Goal: Transaction & Acquisition: Book appointment/travel/reservation

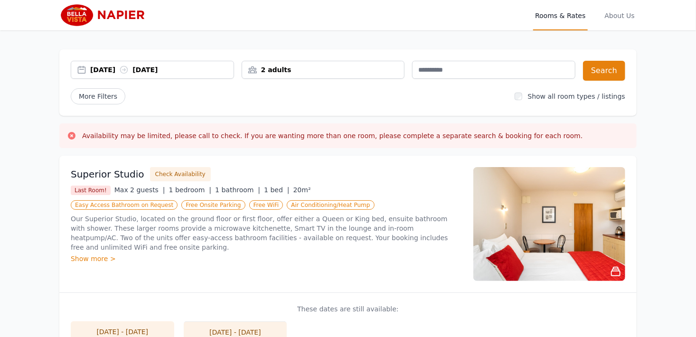
click at [103, 73] on div "[DATE] [DATE]" at bounding box center [161, 69] width 143 height 9
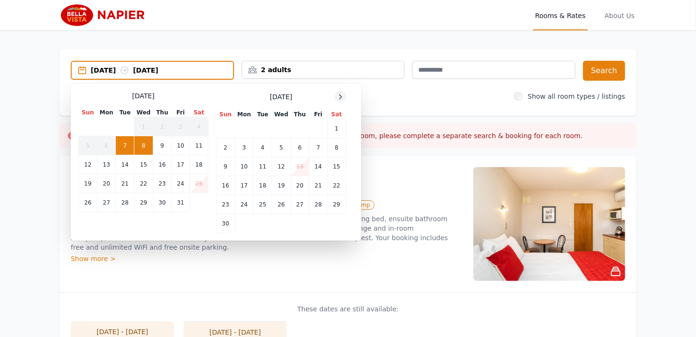
click at [337, 96] on icon at bounding box center [340, 97] width 8 height 8
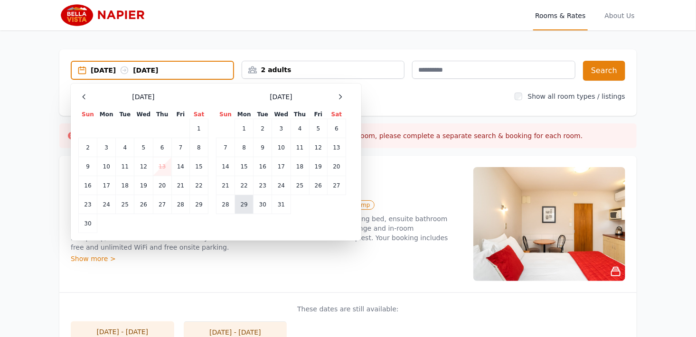
click at [246, 205] on td "29" at bounding box center [244, 204] width 19 height 19
click at [337, 95] on icon at bounding box center [340, 97] width 8 height 8
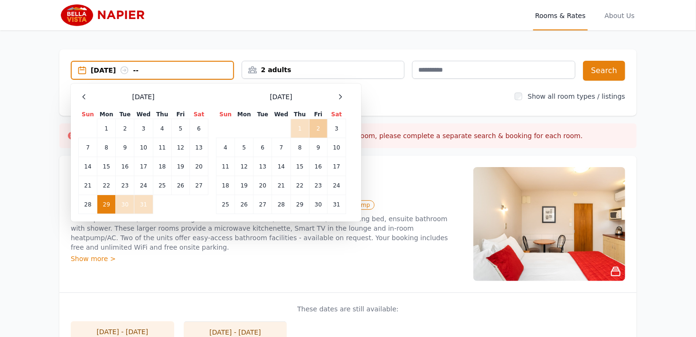
click at [317, 124] on td "2" at bounding box center [318, 128] width 18 height 19
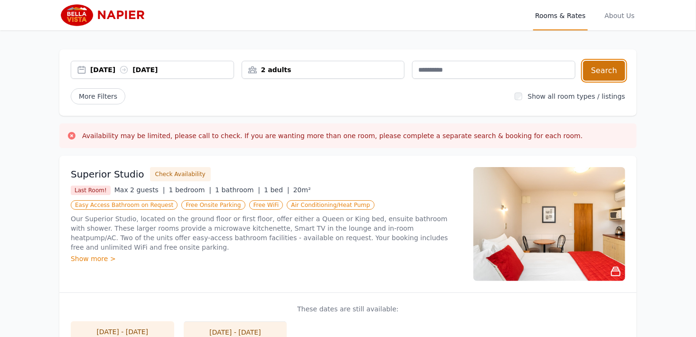
click at [604, 71] on button "Search" at bounding box center [604, 71] width 42 height 20
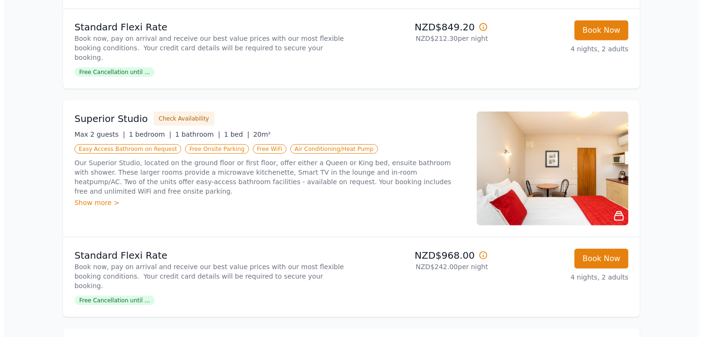
scroll to position [259, 0]
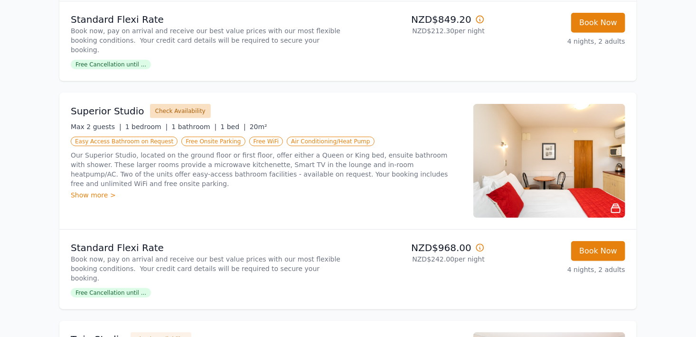
click at [177, 104] on button "Check Availability" at bounding box center [180, 111] width 61 height 14
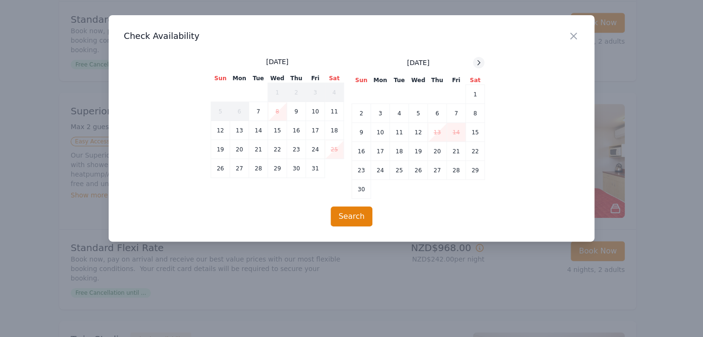
click at [483, 65] on icon at bounding box center [479, 63] width 8 height 8
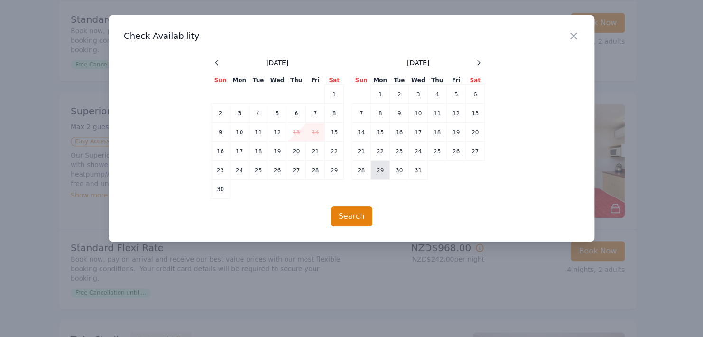
click at [382, 170] on td "29" at bounding box center [380, 170] width 19 height 19
click at [478, 63] on icon at bounding box center [479, 63] width 8 height 8
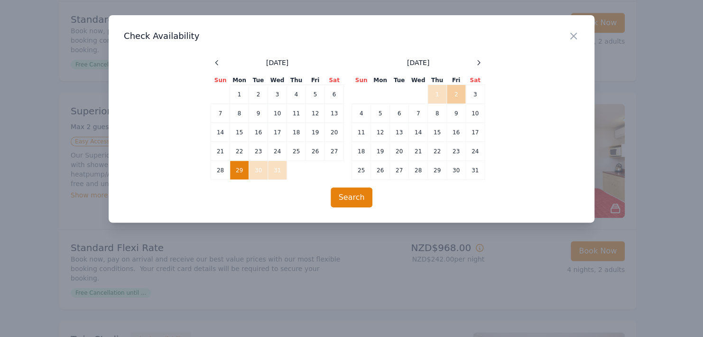
click at [456, 95] on td "2" at bounding box center [456, 94] width 19 height 19
click at [355, 196] on button "Search" at bounding box center [352, 197] width 42 height 20
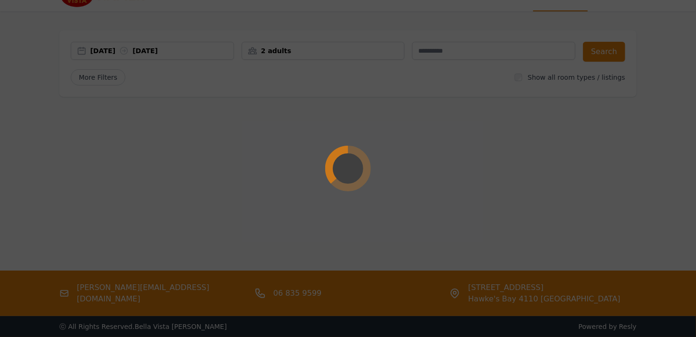
scroll to position [0, 0]
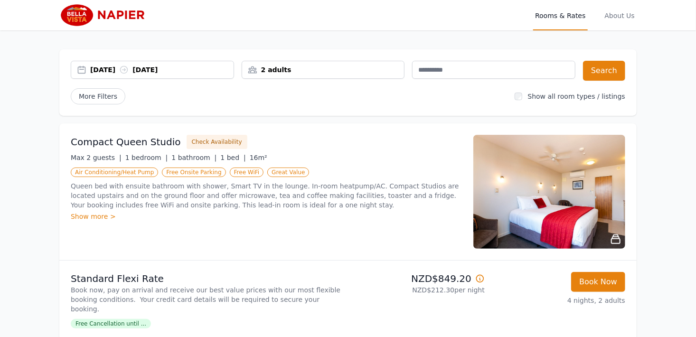
click at [572, 230] on img at bounding box center [549, 192] width 152 height 114
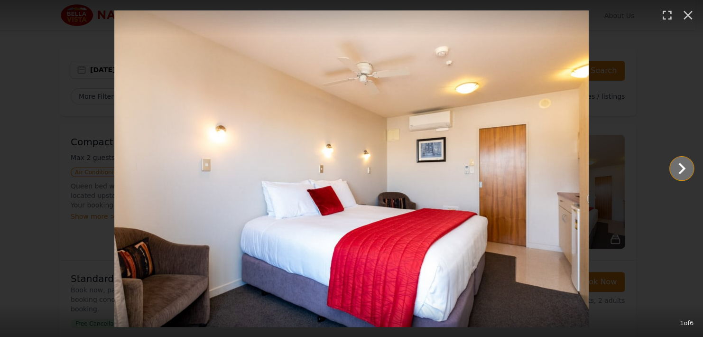
click at [682, 167] on icon "Show slide 2 of 6" at bounding box center [682, 168] width 7 height 11
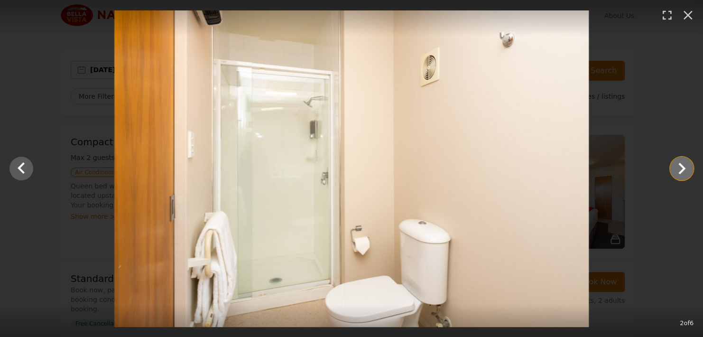
click at [683, 167] on icon "Show slide 3 of 6" at bounding box center [682, 168] width 7 height 11
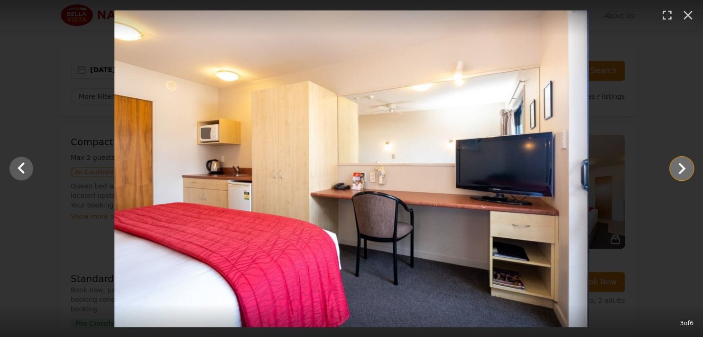
click at [682, 170] on icon "Show slide 4 of 6" at bounding box center [682, 168] width 7 height 11
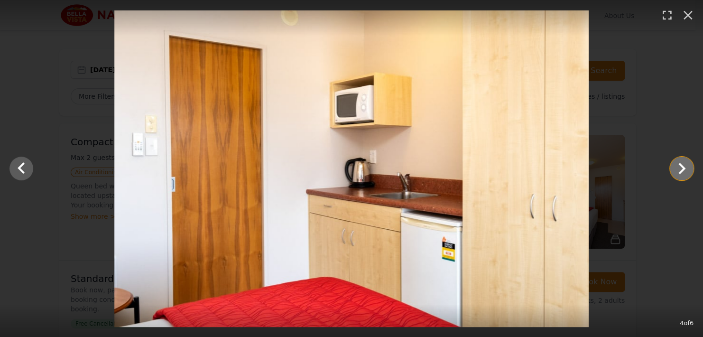
click at [678, 169] on icon "Show slide 5 of 6" at bounding box center [682, 168] width 23 height 23
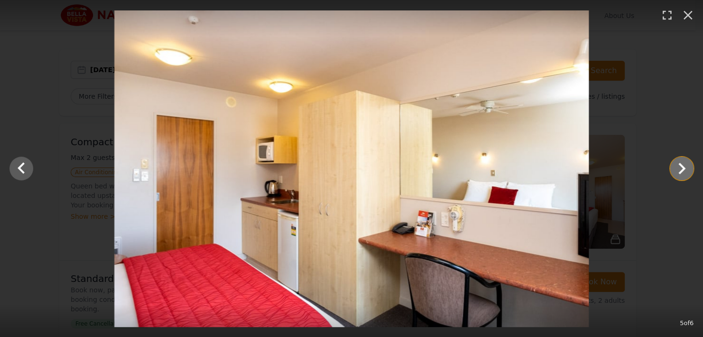
click at [678, 169] on icon "Show slide 6 of 6" at bounding box center [682, 168] width 23 height 23
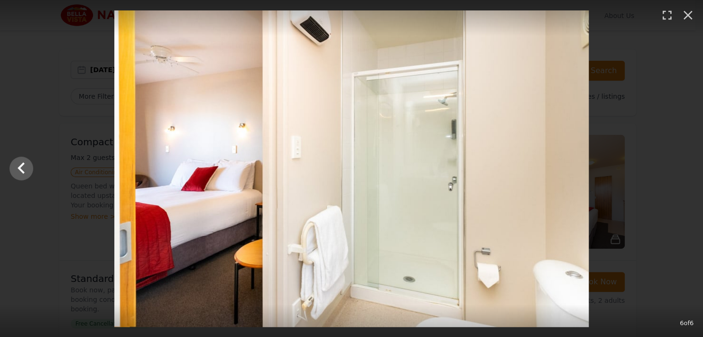
click at [678, 169] on div at bounding box center [351, 168] width 703 height 317
